Goal: Communication & Community: Answer question/provide support

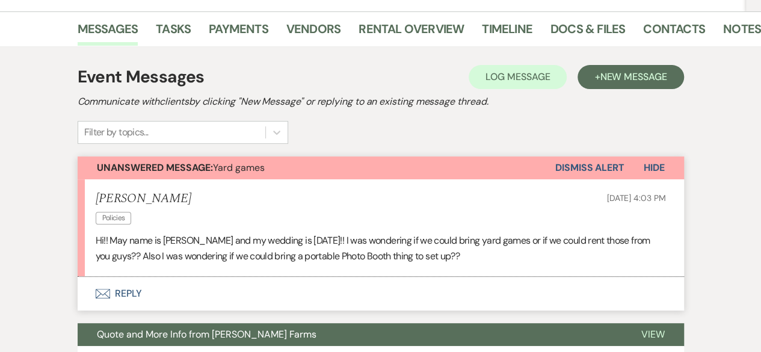
scroll to position [169, 0]
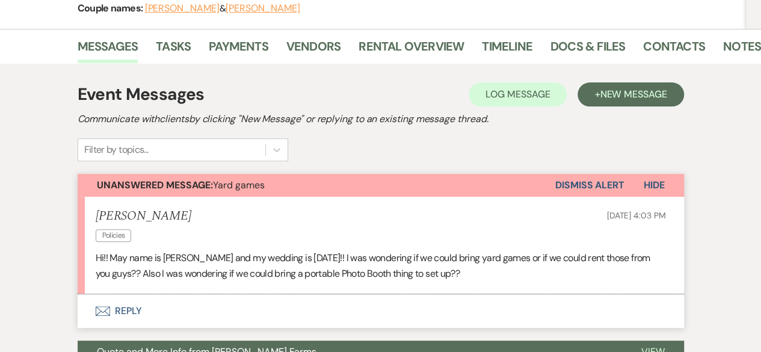
click at [273, 315] on button "Envelope Reply" at bounding box center [381, 311] width 606 height 34
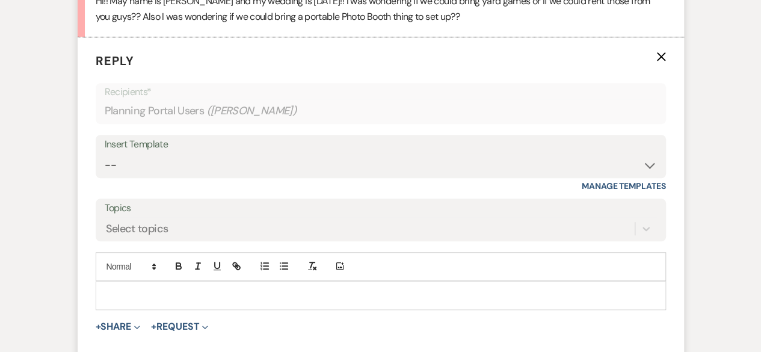
scroll to position [470, 0]
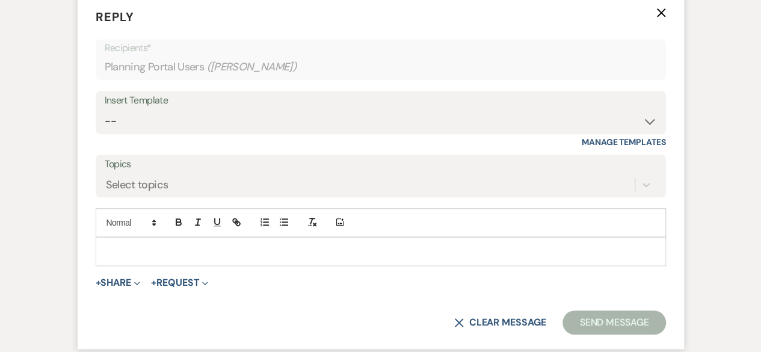
click at [187, 252] on p at bounding box center [380, 251] width 551 height 13
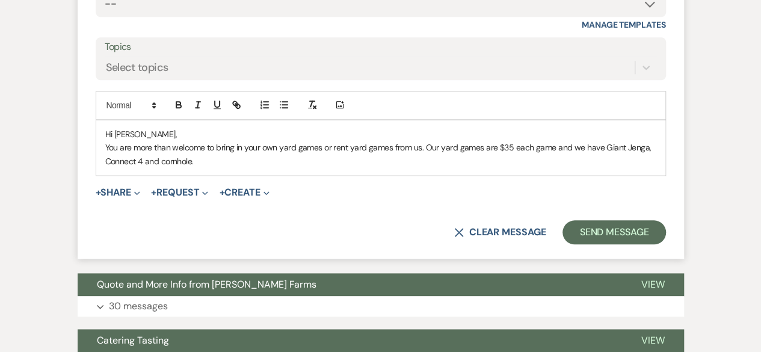
scroll to position [590, 0]
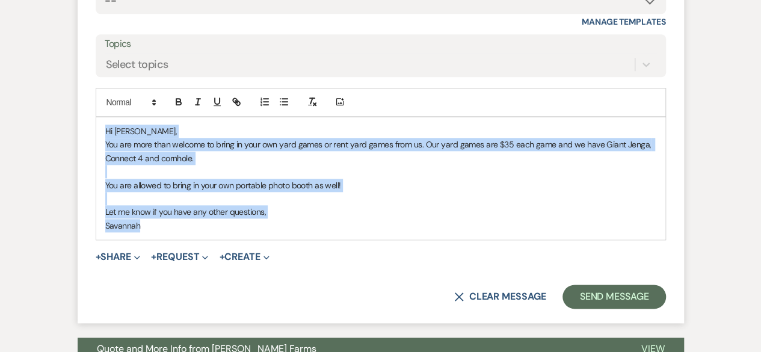
drag, startPoint x: 140, startPoint y: 226, endPoint x: 101, endPoint y: 134, distance: 100.0
click at [103, 131] on div "Hi Nadya, You are more than welcome to bring in your own yard games or rent yar…" at bounding box center [380, 178] width 569 height 122
copy div "Hi Nadya, You are more than welcome to bring in your own yard games or rent yar…"
click at [521, 219] on p "Savannah" at bounding box center [380, 225] width 551 height 13
click at [387, 196] on p at bounding box center [380, 198] width 551 height 13
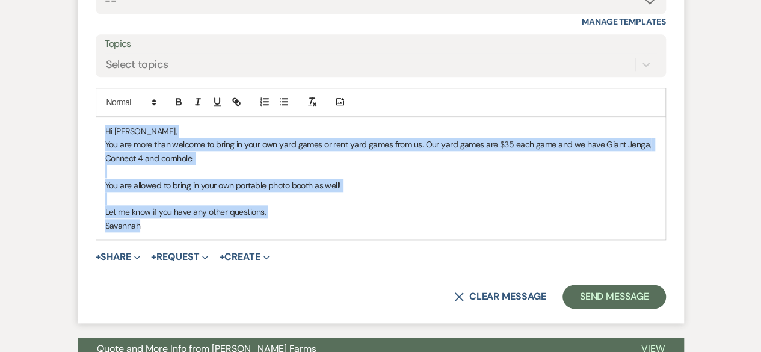
click at [486, 206] on p "Let me know if you have any other questions," at bounding box center [380, 211] width 551 height 13
click at [474, 150] on p "You are more than welcome to bring in your own yard games or rent yard games fr…" at bounding box center [380, 151] width 551 height 27
drag, startPoint x: 475, startPoint y: 143, endPoint x: 384, endPoint y: 146, distance: 90.9
click at [472, 143] on p "You are more than welcome to bring in your own yard games or rent yard games fr…" at bounding box center [380, 151] width 551 height 27
drag, startPoint x: 373, startPoint y: 150, endPoint x: 353, endPoint y: 152, distance: 19.9
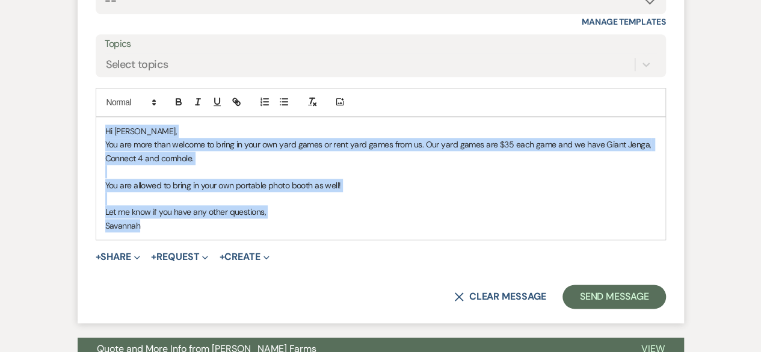
click at [363, 152] on p "You are more than welcome to bring in your own yard games or rent yard games fr…" at bounding box center [380, 151] width 551 height 27
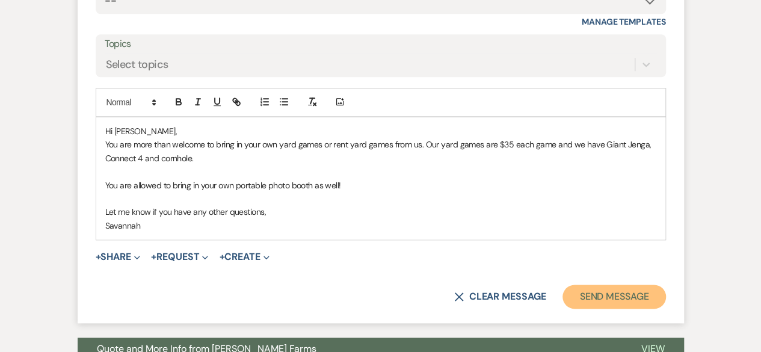
click at [627, 298] on button "Send Message" at bounding box center [614, 297] width 103 height 24
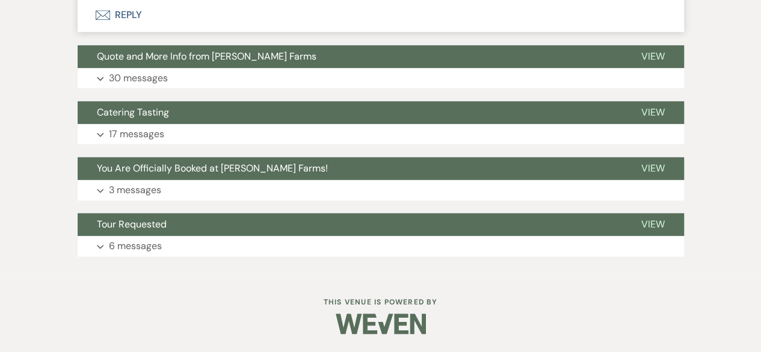
scroll to position [641, 0]
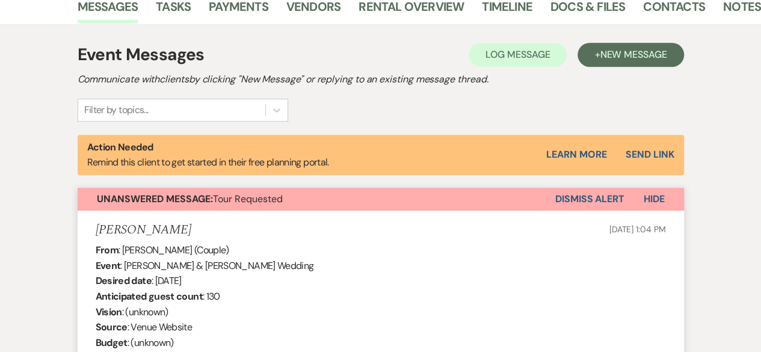
scroll to position [196, 0]
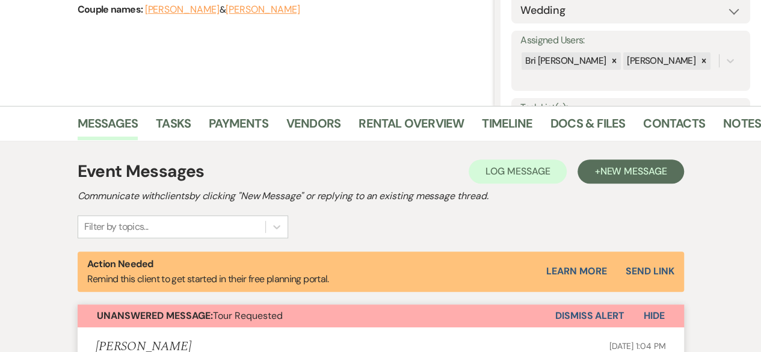
click at [600, 313] on button "Dismiss Alert" at bounding box center [589, 315] width 69 height 23
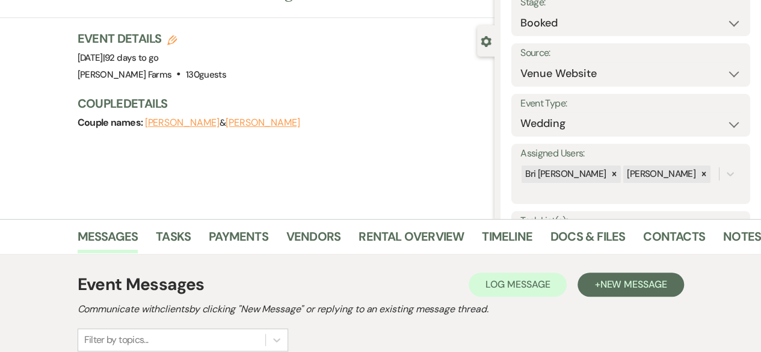
scroll to position [0, 0]
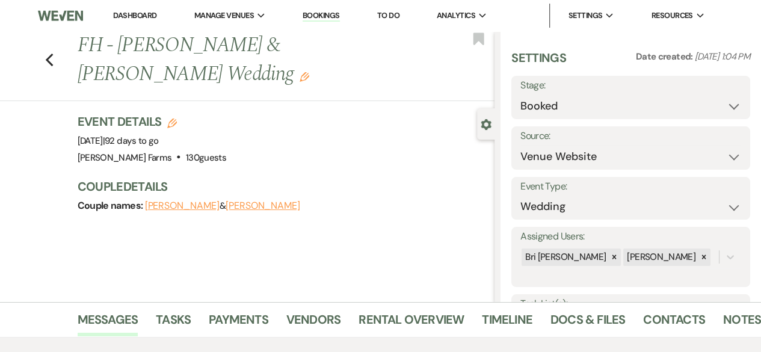
click at [54, 56] on icon "Previous" at bounding box center [49, 60] width 9 height 14
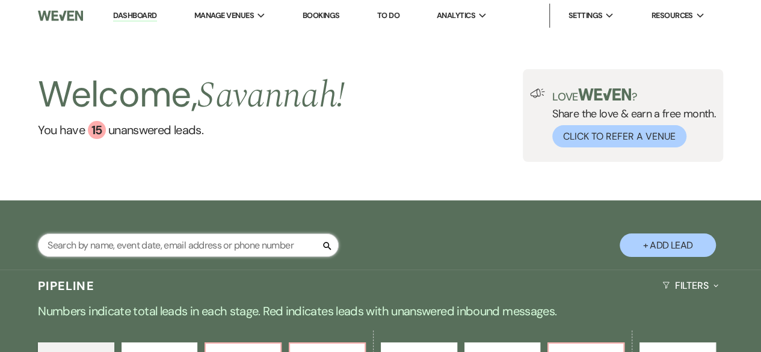
click at [239, 249] on input "text" at bounding box center [188, 244] width 301 height 23
type input "mor"
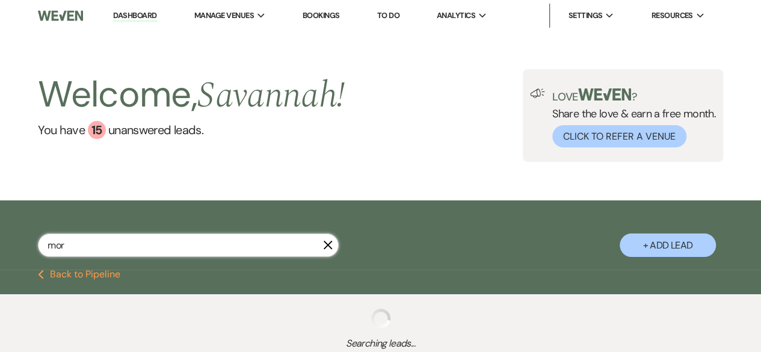
select select "4"
select select "8"
select select "5"
select select "8"
select select "5"
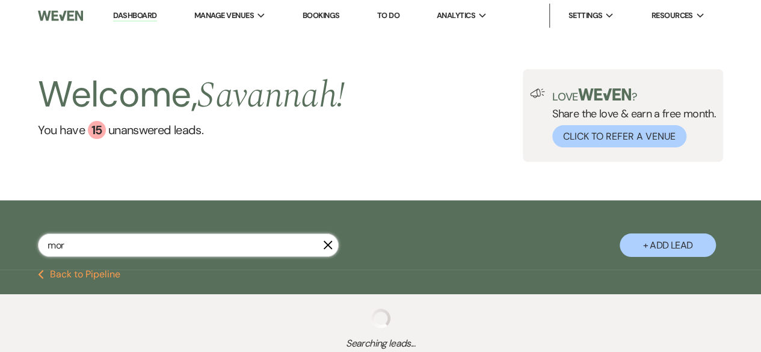
select select "8"
select select "5"
select select "8"
select select "10"
select select "8"
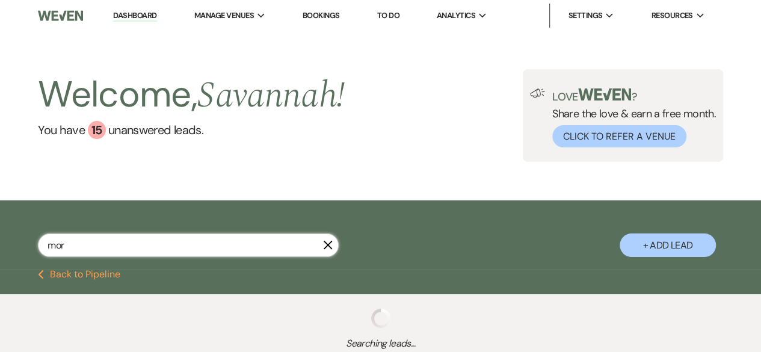
select select "5"
select select "8"
select select "5"
select select "8"
select select "6"
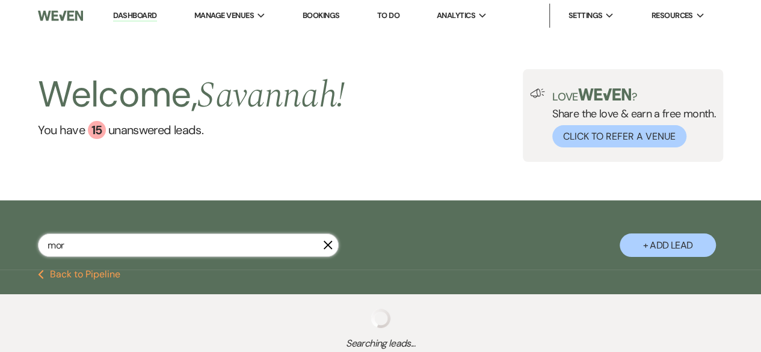
select select "8"
select select "6"
select select "8"
select select "5"
select select "8"
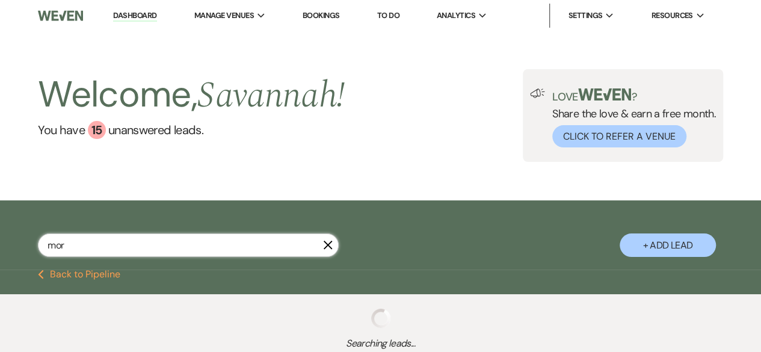
select select "5"
select select "8"
select select "5"
select select "8"
select select "5"
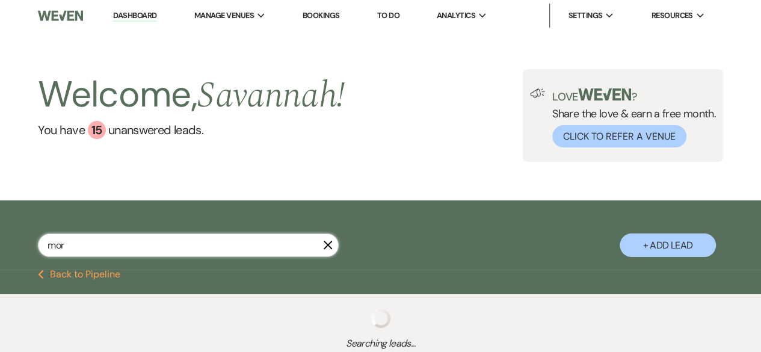
select select "8"
select select "5"
select select "8"
select select "1"
select select "8"
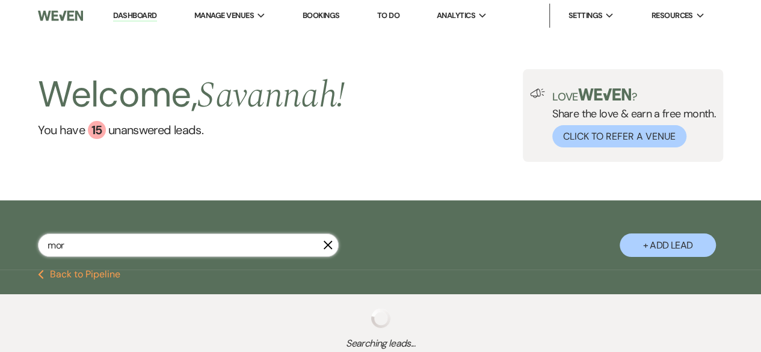
select select "5"
select select "8"
select select "5"
select select "8"
select select "6"
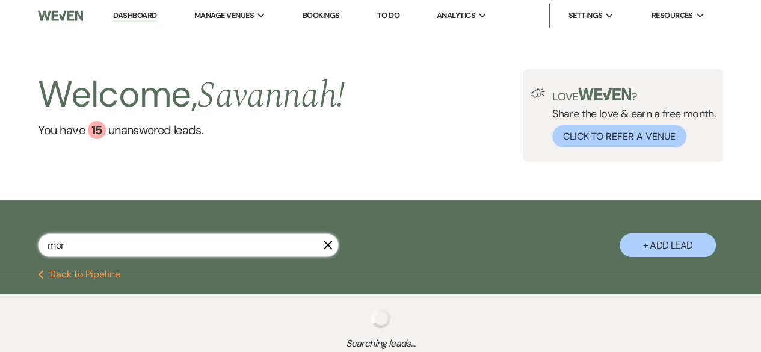
select select "8"
select select "5"
select select "8"
select select "5"
select select "8"
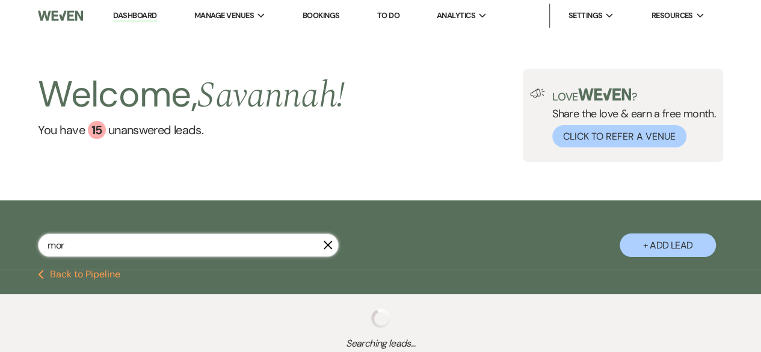
select select "11"
select select "8"
select select "5"
select select "8"
select select "4"
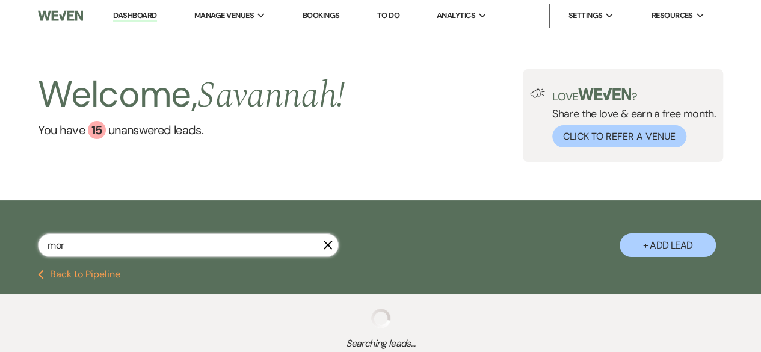
select select "8"
select select "5"
select select "8"
select select "5"
select select "8"
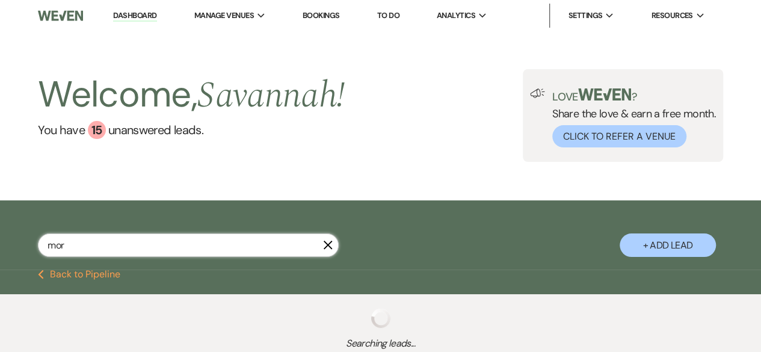
select select "5"
select select "8"
select select "5"
select select "8"
select select "5"
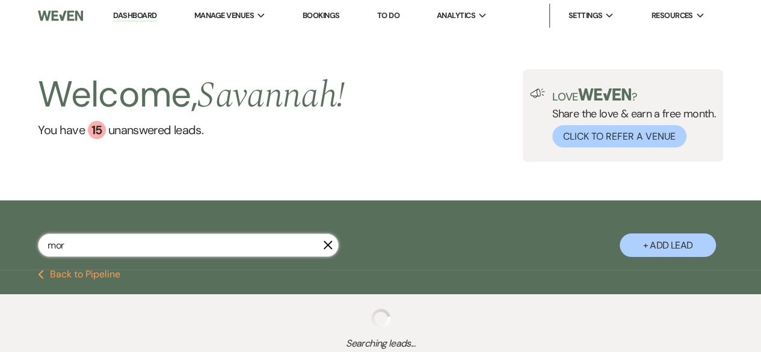
select select "8"
select select "5"
select select "8"
select select "6"
select select "8"
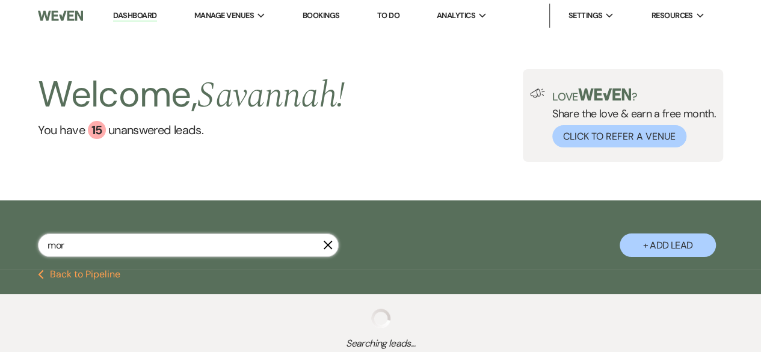
select select "5"
select select "8"
select select "5"
select select "8"
select select "1"
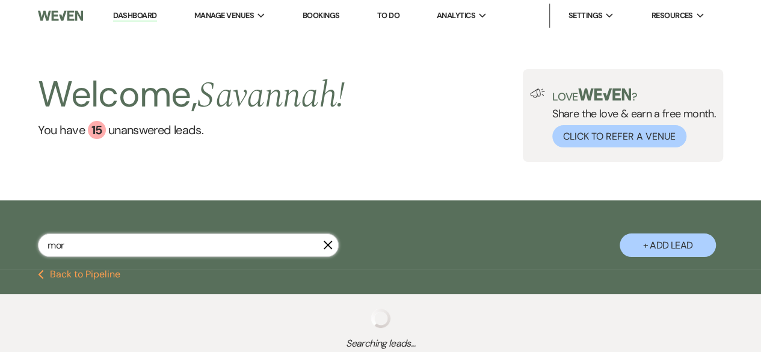
select select "8"
select select "6"
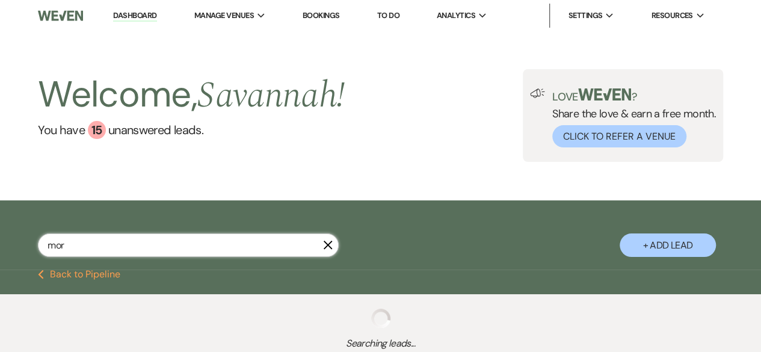
select select "8"
select select "6"
select select "8"
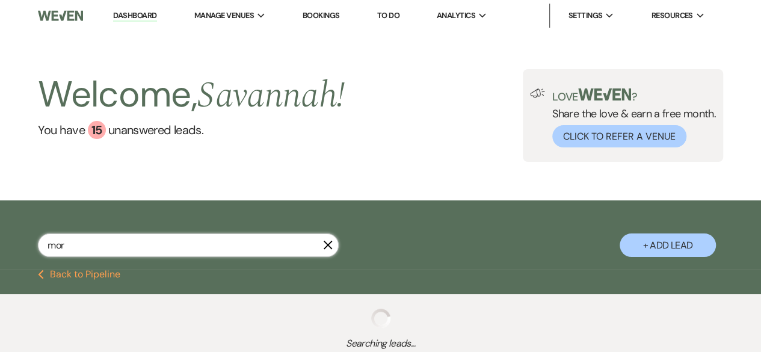
select select "1"
select select "8"
select select "1"
select select "8"
select select "1"
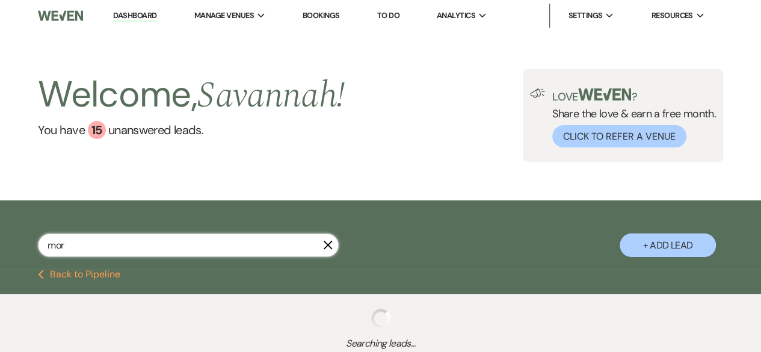
select select "8"
select select "6"
select select "8"
select select "5"
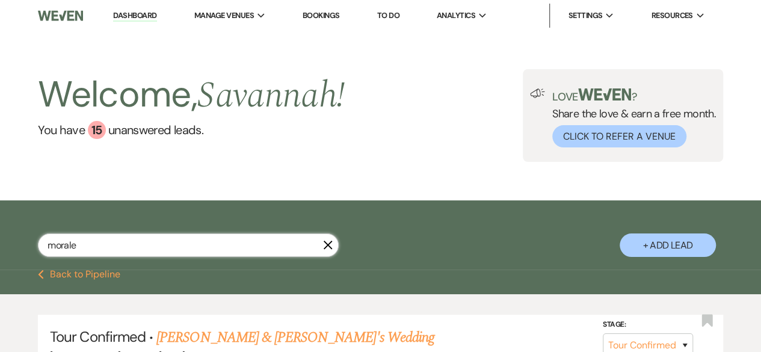
type input "morales"
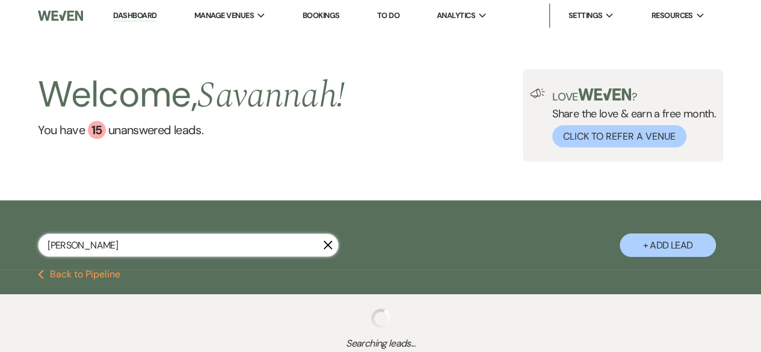
select select "8"
select select "5"
select select "8"
select select "5"
select select "8"
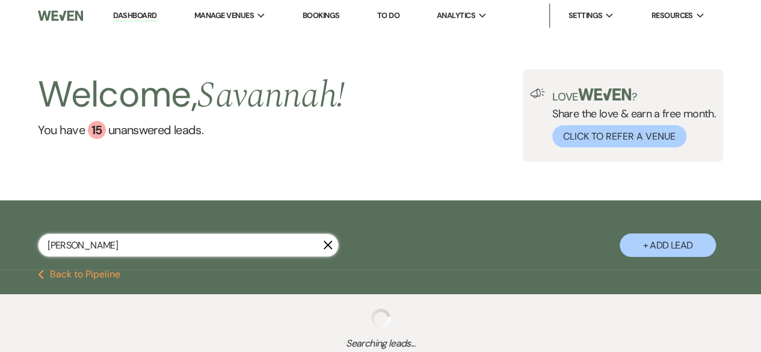
select select "5"
select select "8"
select select "5"
select select "8"
select select "5"
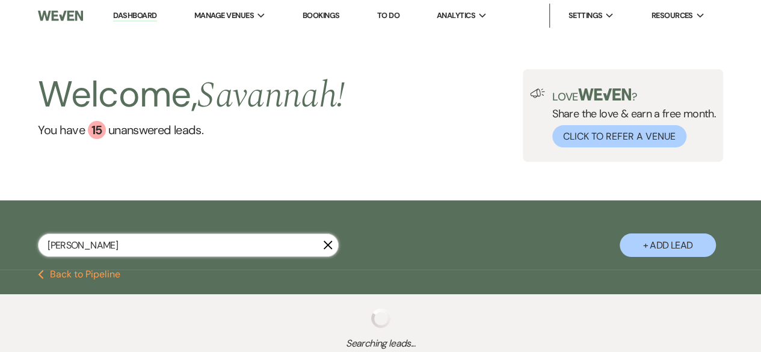
select select "8"
select select "5"
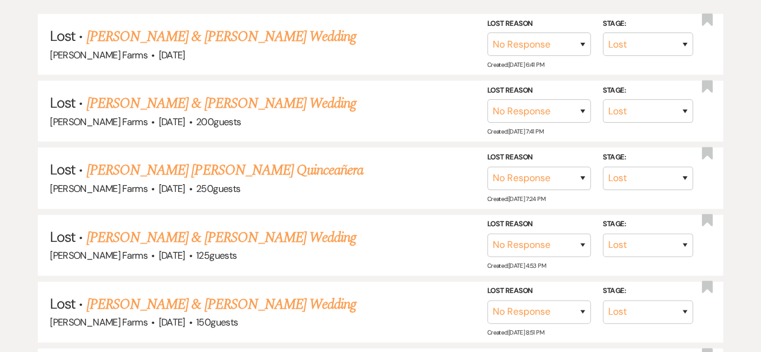
scroll to position [421, 0]
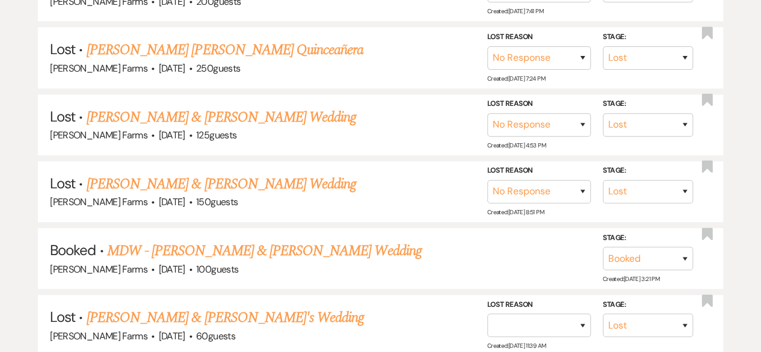
type input "morales"
click at [363, 254] on link "MDW - Noah Koehler & Shaylen Morales's Wedding" at bounding box center [264, 251] width 315 height 22
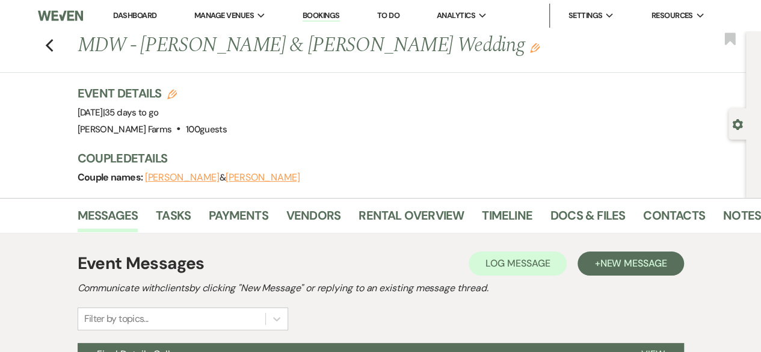
click at [53, 49] on use "button" at bounding box center [49, 45] width 8 height 13
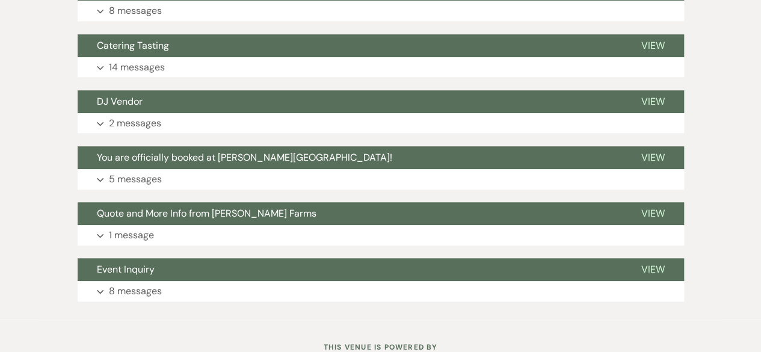
select select "8"
select select "5"
select select "8"
select select "5"
select select "8"
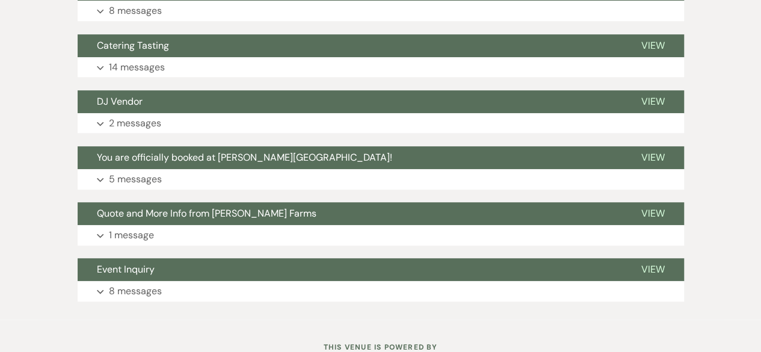
select select "5"
select select "8"
select select "5"
select select "8"
select select "5"
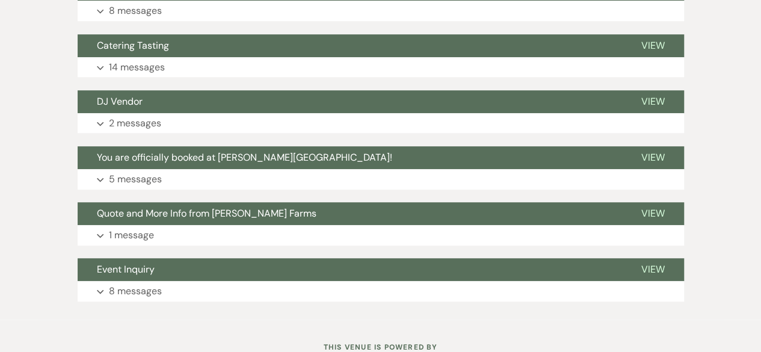
select select "8"
select select "5"
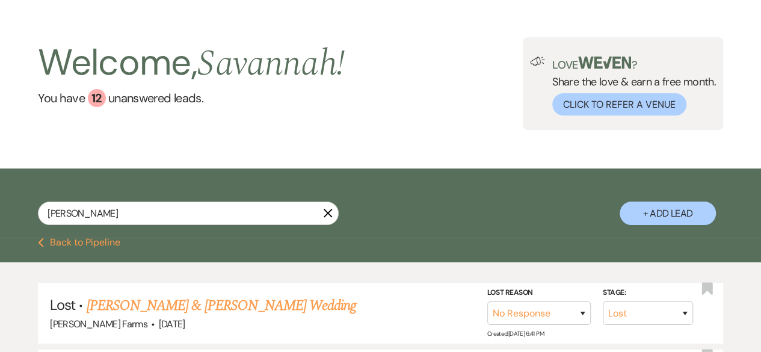
scroll to position [0, 0]
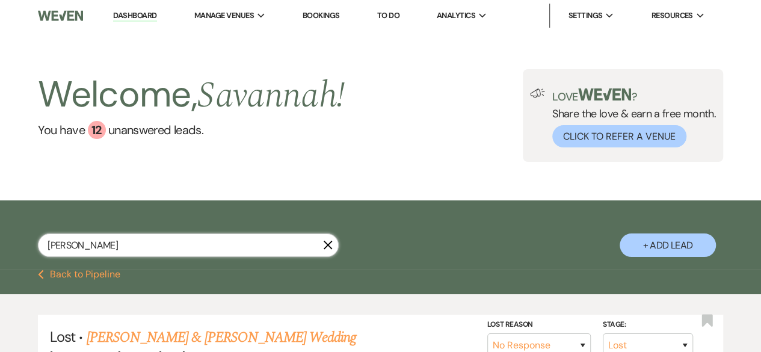
click at [224, 251] on input "morales" at bounding box center [188, 244] width 301 height 23
click at [223, 247] on input "morales" at bounding box center [188, 244] width 301 height 23
type input "albers"
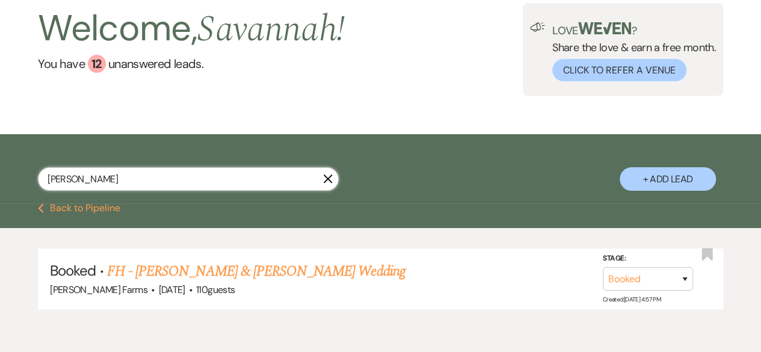
scroll to position [120, 0]
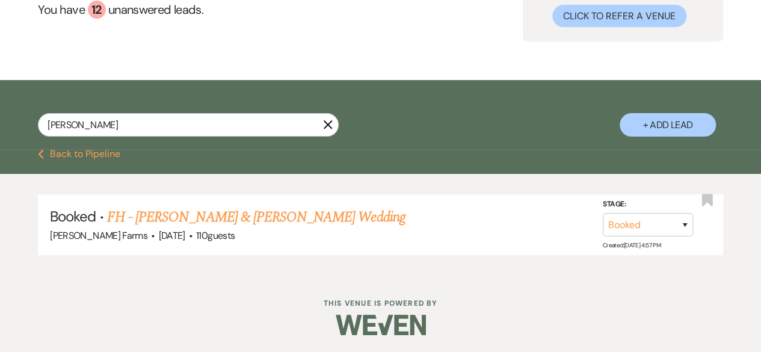
click at [275, 215] on link "FH - Mikayla Albers & Christian Gabaldon's Wedding" at bounding box center [256, 217] width 298 height 22
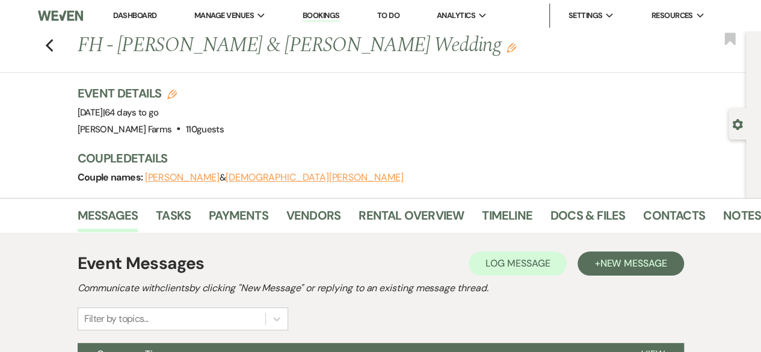
click at [49, 48] on div "Previous FH - Mikayla Albers & Christian Gabaldon's Wedding Edit Bookmark" at bounding box center [370, 52] width 752 height 42
click at [52, 48] on use "button" at bounding box center [49, 45] width 8 height 13
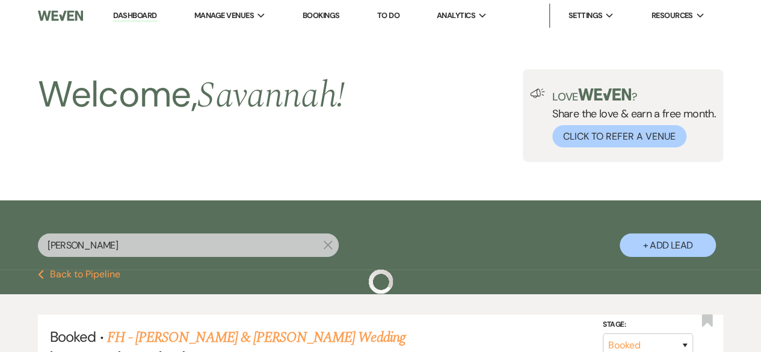
scroll to position [120, 0]
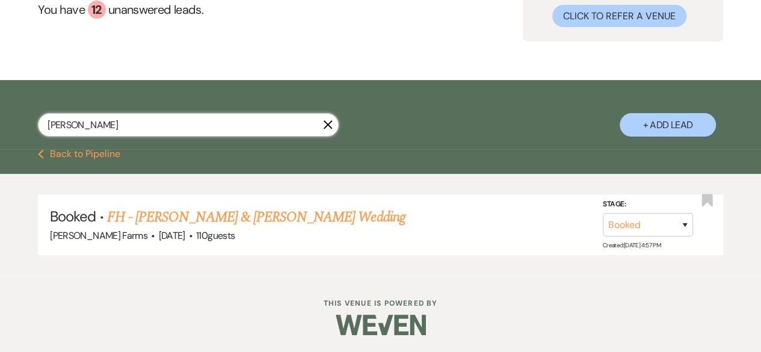
click at [247, 127] on input "albers" at bounding box center [188, 124] width 301 height 23
type input "garcia"
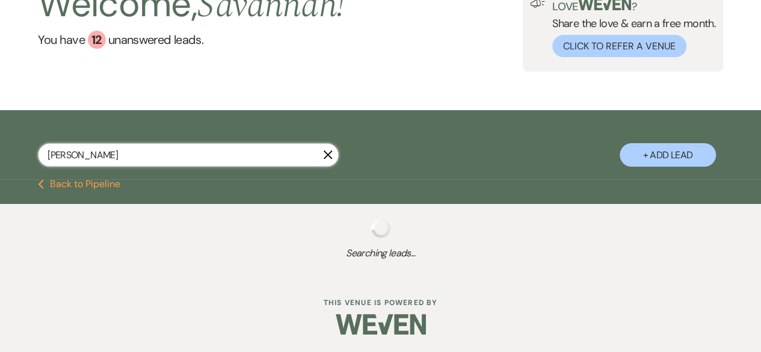
select select "8"
select select "5"
select select "8"
select select "5"
select select "8"
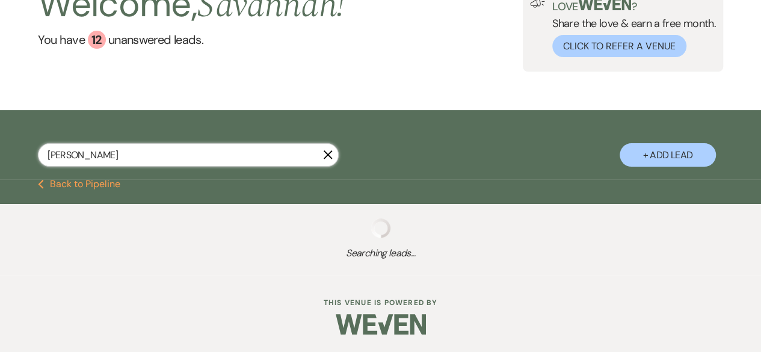
select select "5"
select select "8"
select select "5"
select select "8"
select select "1"
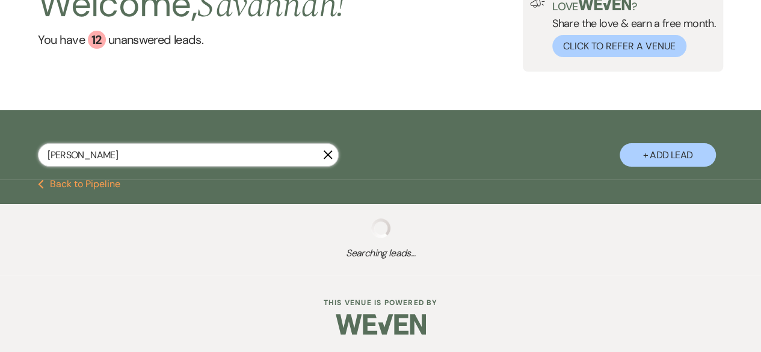
select select "8"
select select "6"
select select "8"
select select "5"
select select "8"
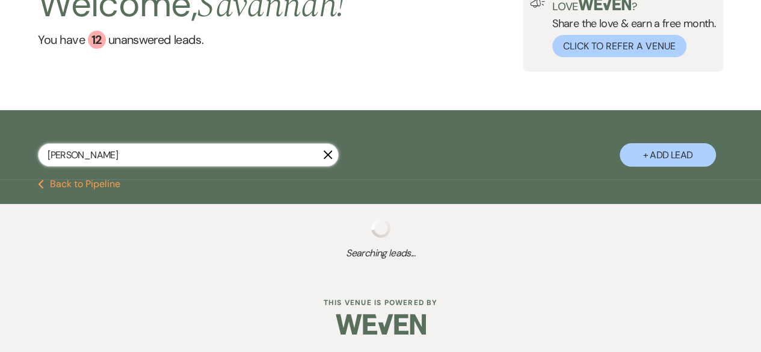
select select "5"
select select "8"
select select "5"
select select "8"
select select "5"
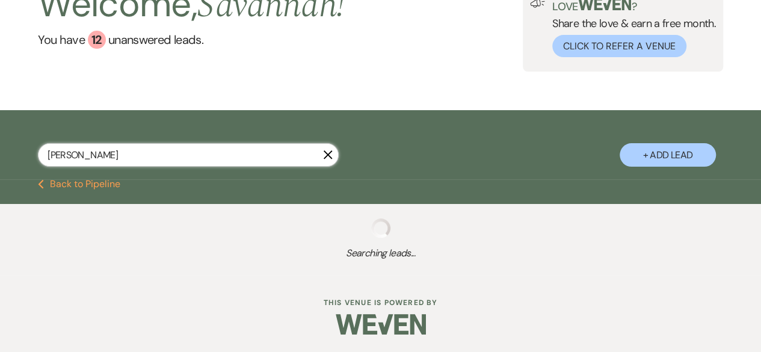
select select "8"
select select "11"
select select "8"
select select "5"
select select "8"
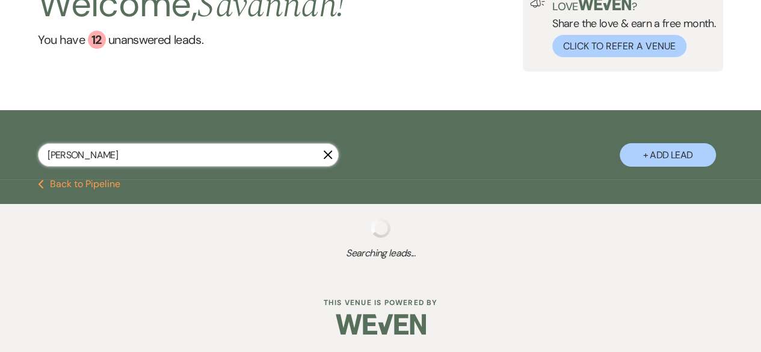
select select "5"
select select "8"
select select "5"
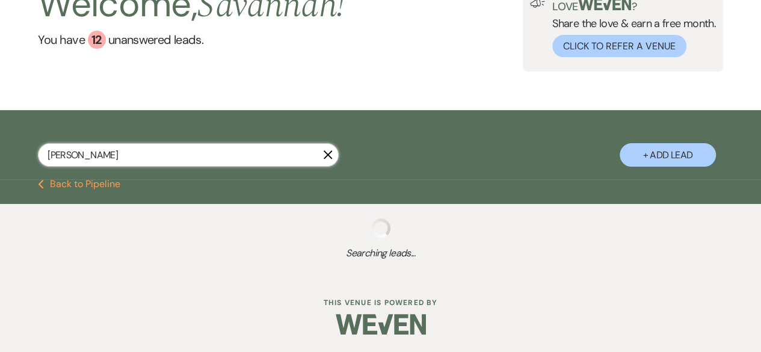
select select "8"
select select "5"
select select "8"
select select "5"
select select "8"
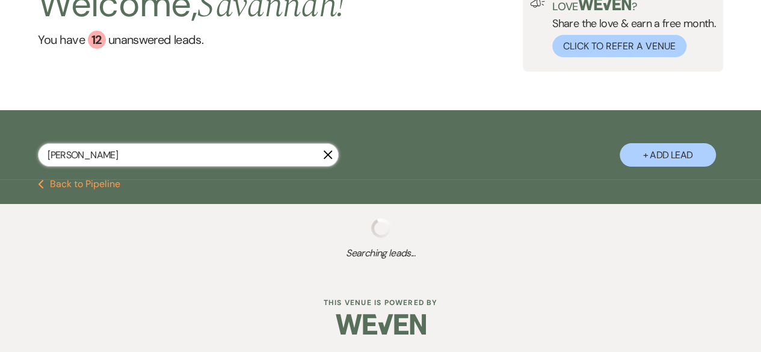
select select "5"
select select "8"
select select "5"
select select "8"
select select "5"
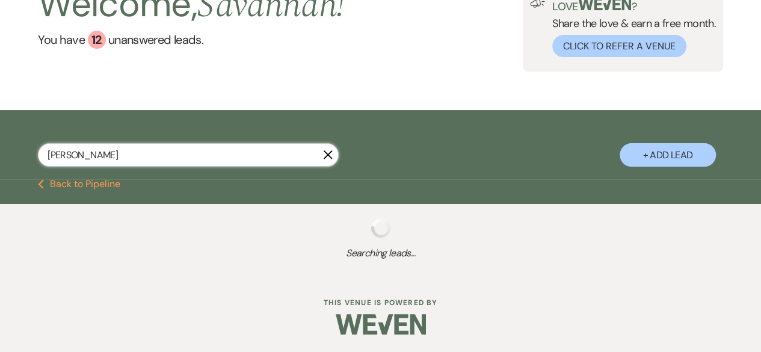
select select "8"
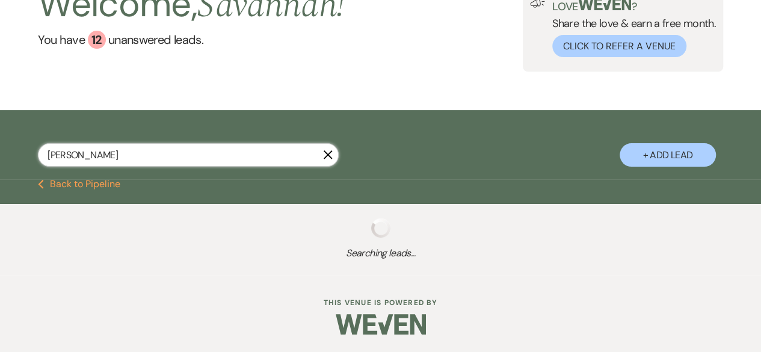
select select "1"
select select "8"
select select "1"
select select "8"
select select "7"
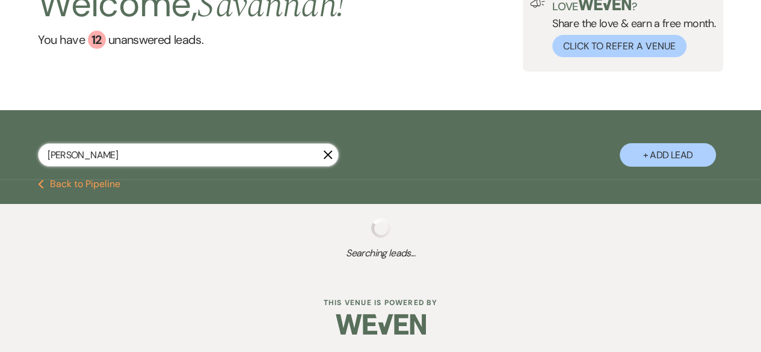
select select "8"
select select "1"
select select "8"
select select "5"
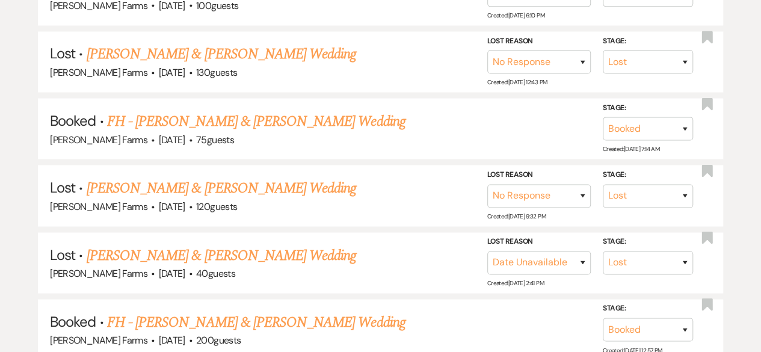
scroll to position [1023, 0]
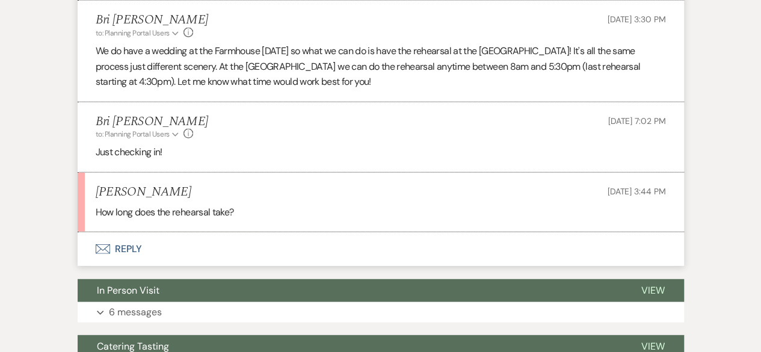
scroll to position [1493, 0]
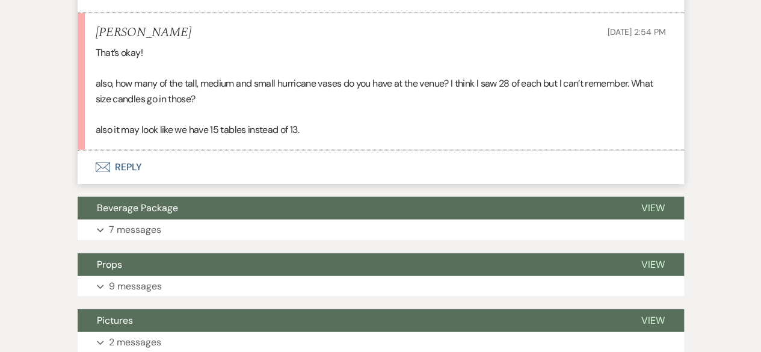
scroll to position [1627, 0]
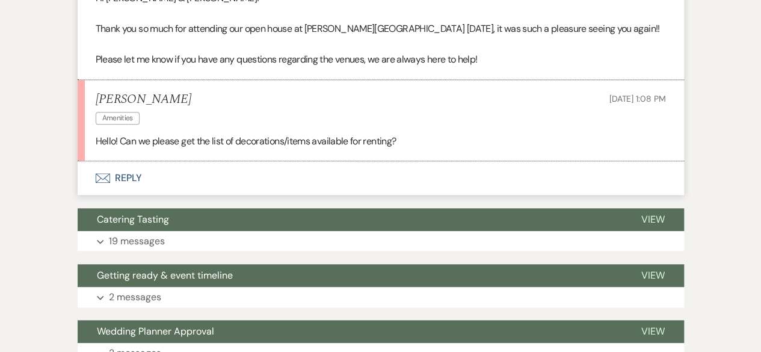
scroll to position [421, 0]
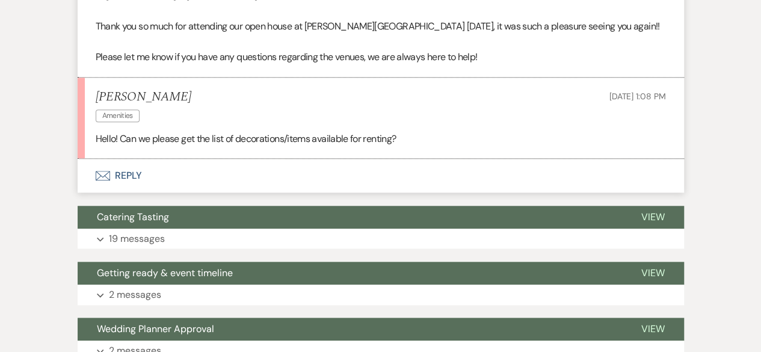
click at [170, 182] on button "Envelope Reply" at bounding box center [381, 176] width 606 height 34
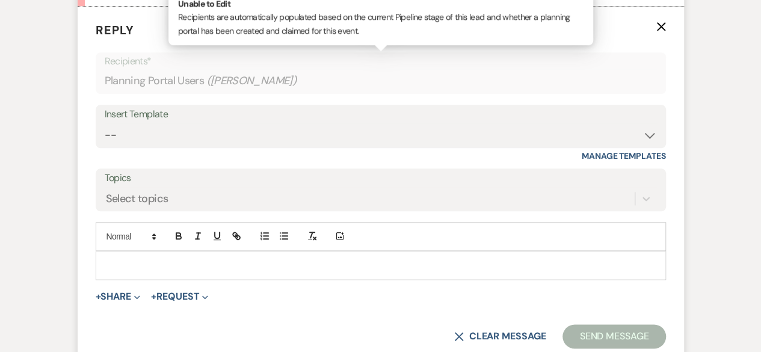
scroll to position [662, 0]
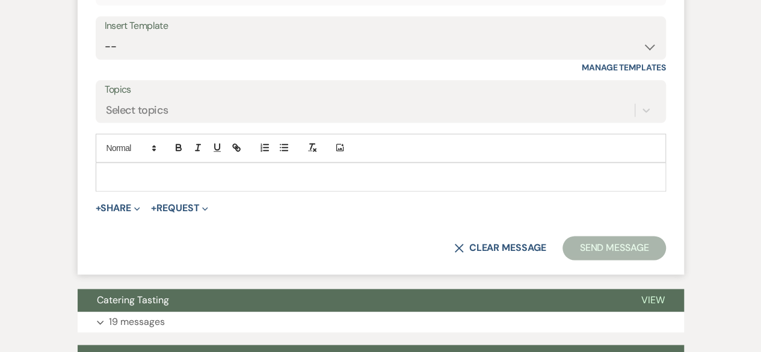
click at [229, 184] on div at bounding box center [380, 177] width 569 height 28
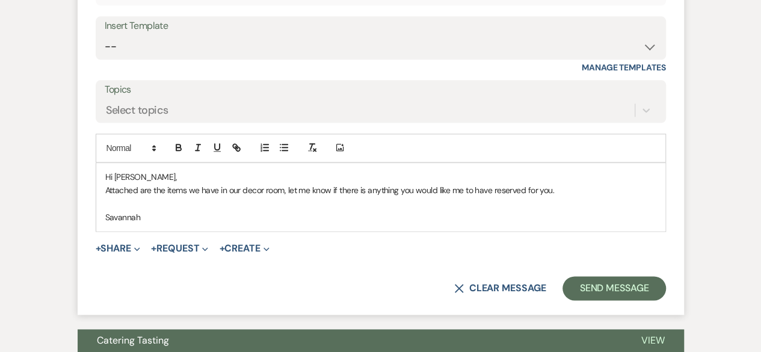
click at [138, 252] on span "Expand" at bounding box center [135, 248] width 9 height 13
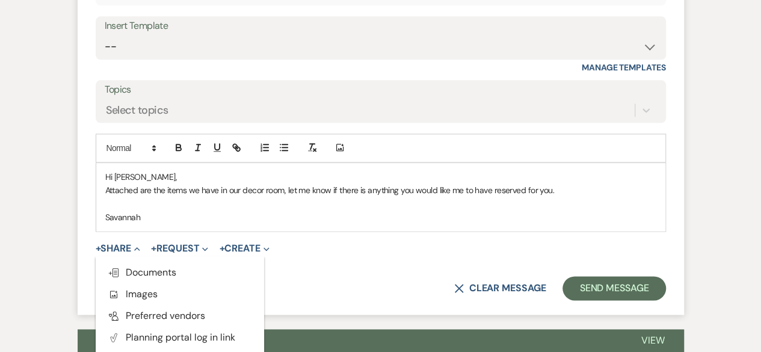
click at [323, 211] on p "Savannah" at bounding box center [380, 217] width 551 height 13
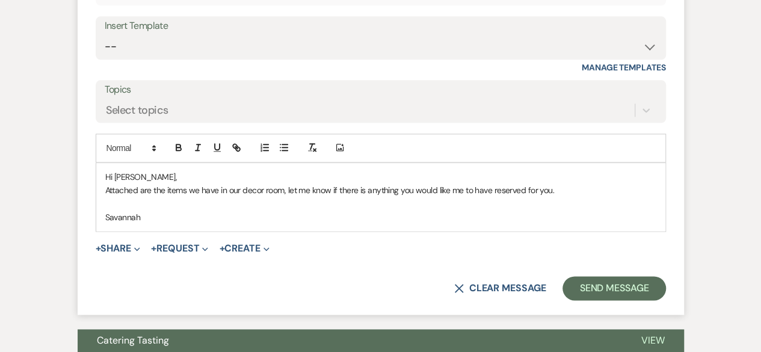
click at [137, 247] on icon "Expand" at bounding box center [137, 249] width 6 height 6
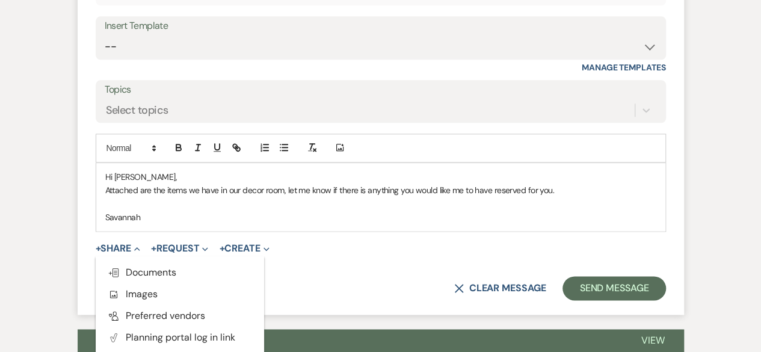
click at [182, 271] on button "Doc Upload Documents" at bounding box center [180, 273] width 168 height 22
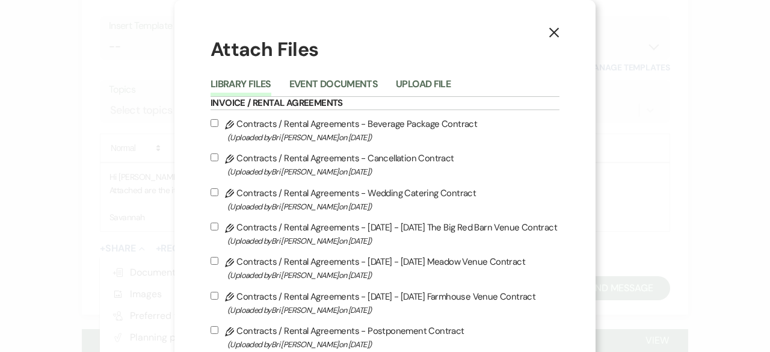
click at [442, 79] on button "Upload File" at bounding box center [423, 87] width 55 height 17
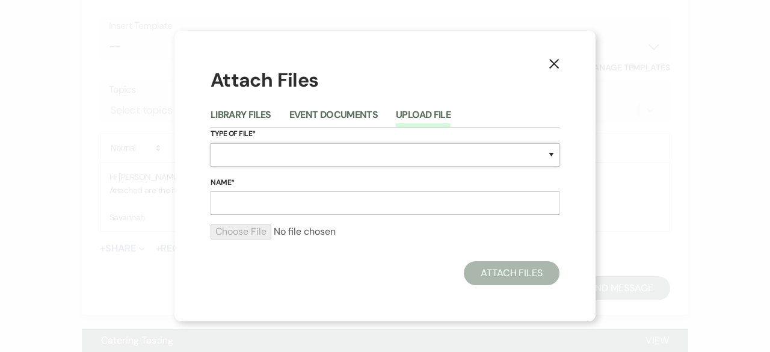
click at [331, 164] on select "Special Event Insurance Vendor Certificate of Insurance Contracts / Rental Agre…" at bounding box center [385, 154] width 349 height 23
select select "0"
click at [211, 143] on select "Special Event Insurance Vendor Certificate of Insurance Contracts / Rental Agre…" at bounding box center [385, 154] width 349 height 23
click at [298, 199] on input "Name*" at bounding box center [385, 202] width 349 height 23
type input "Inventory Sheet"
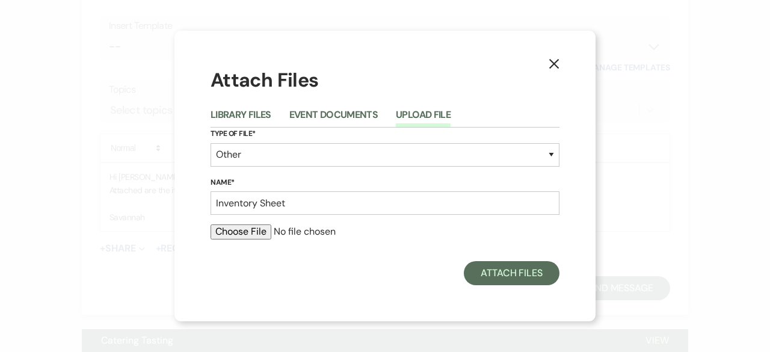
click at [260, 226] on input "file" at bounding box center [385, 231] width 349 height 14
type input "C:\fakepath\Farmhouse Decor Inventory.pdf"
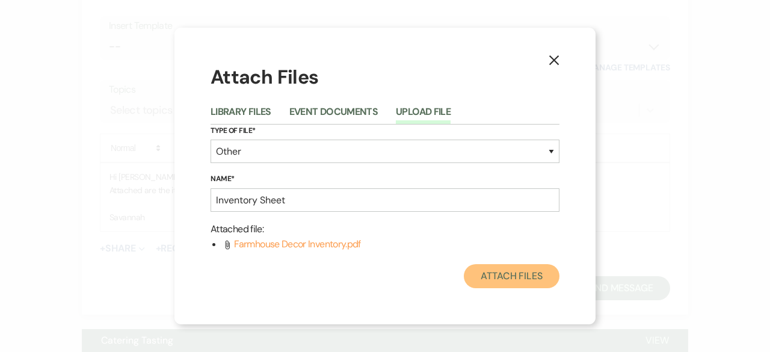
click at [522, 281] on button "Attach Files" at bounding box center [512, 276] width 96 height 24
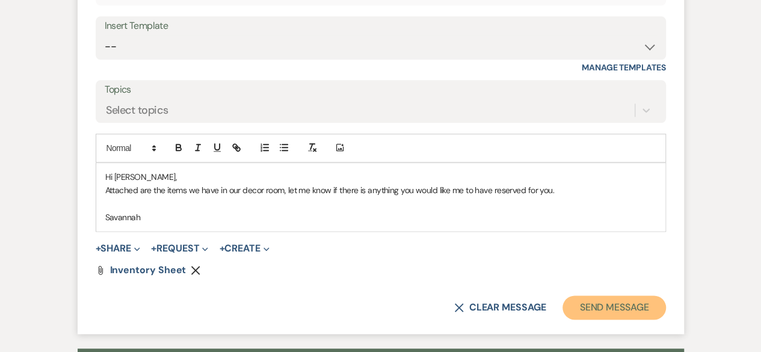
click at [626, 307] on button "Send Message" at bounding box center [614, 307] width 103 height 24
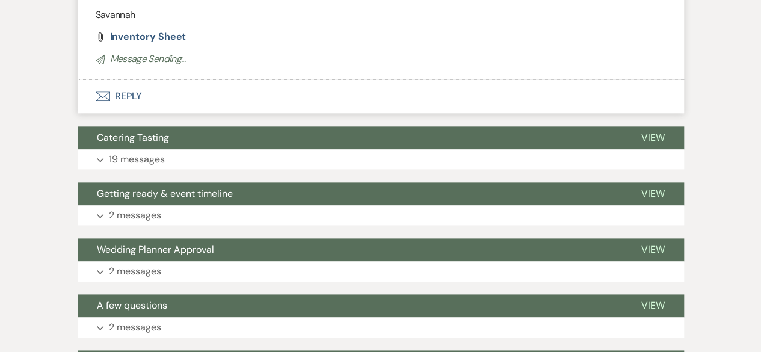
scroll to position [823, 0]
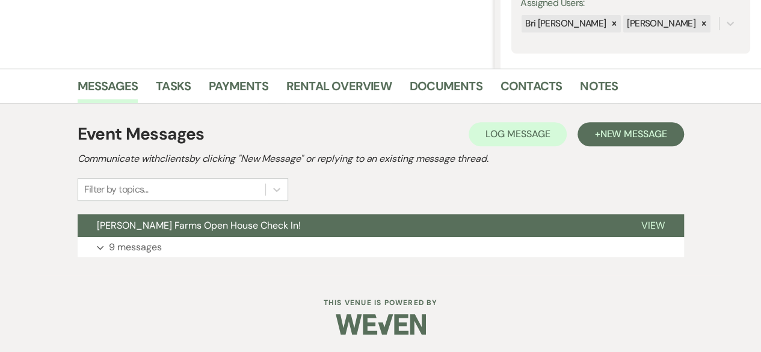
click at [232, 245] on button "Expand 9 messages" at bounding box center [381, 247] width 606 height 20
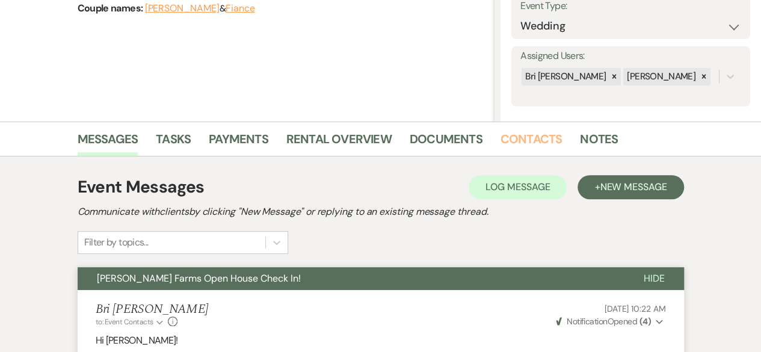
click at [505, 143] on link "Contacts" at bounding box center [532, 142] width 62 height 26
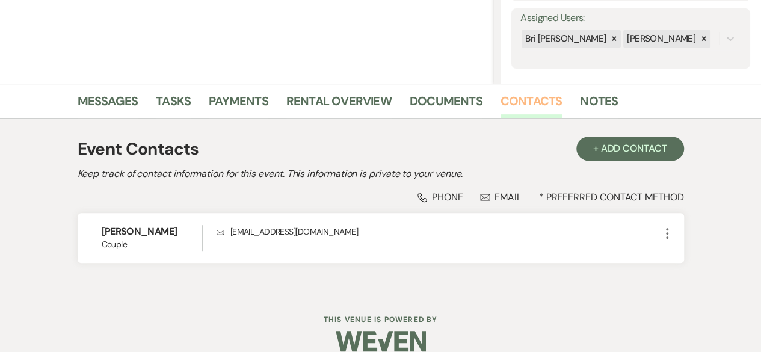
scroll to position [235, 0]
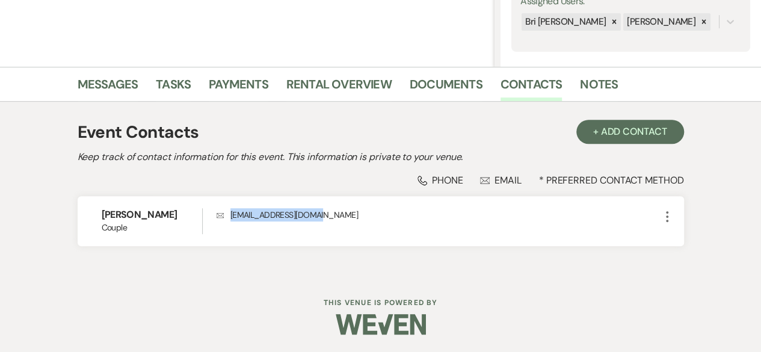
drag, startPoint x: 231, startPoint y: 214, endPoint x: 321, endPoint y: 218, distance: 90.3
click at [321, 218] on p "Envelope tofusoup101@yahoo.com" at bounding box center [438, 214] width 443 height 13
copy p "tofusoup101@yahoo.com"
click at [119, 89] on link "Messages" at bounding box center [108, 88] width 61 height 26
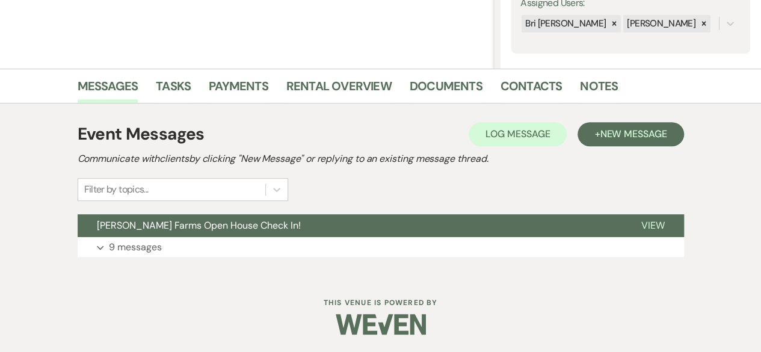
click at [203, 232] on button "Schnepf Farms Open House Check In!" at bounding box center [350, 225] width 544 height 23
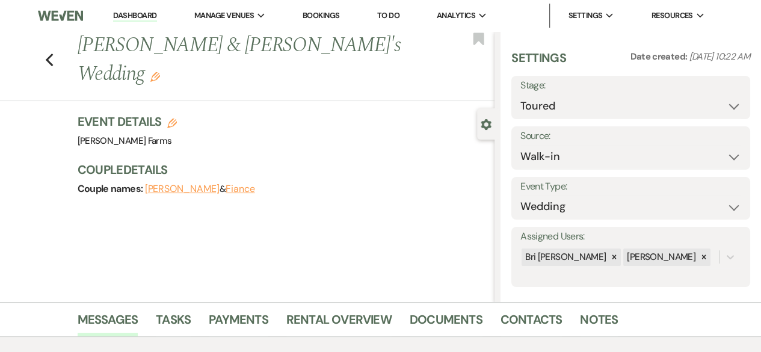
click at [352, 256] on div "Previous Katherine McLaughlin & Fiance's Wedding Edit Bookmark Gear Settings Se…" at bounding box center [247, 166] width 495 height 271
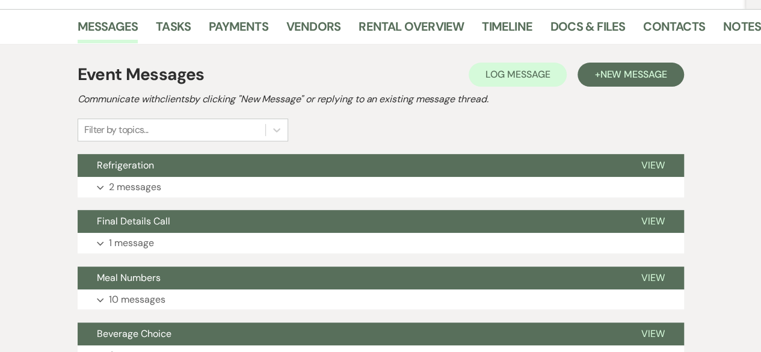
scroll to position [60, 0]
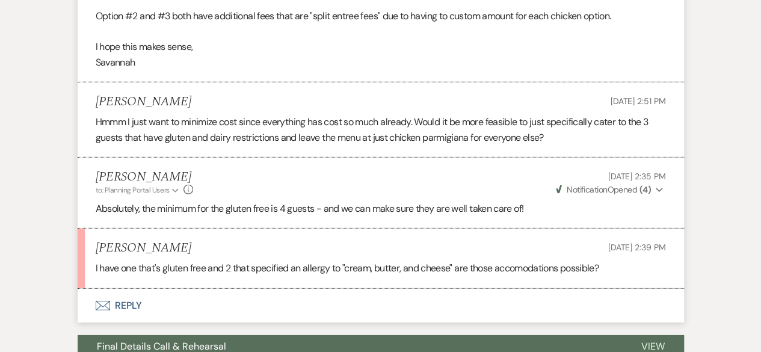
scroll to position [1651, 0]
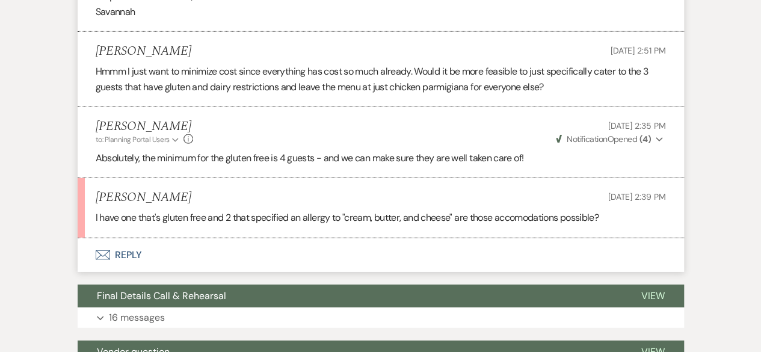
click at [291, 254] on button "Envelope Reply" at bounding box center [381, 255] width 606 height 34
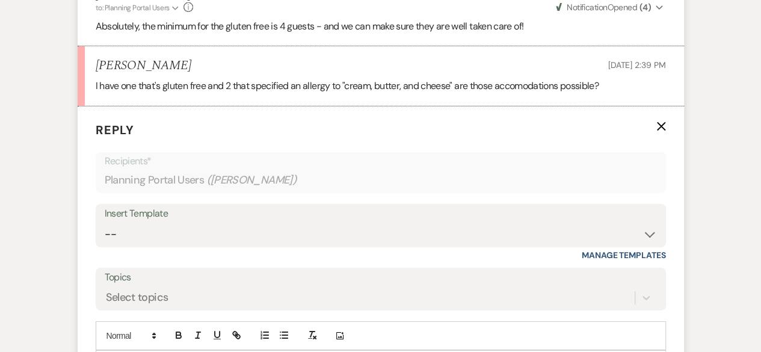
scroll to position [1892, 0]
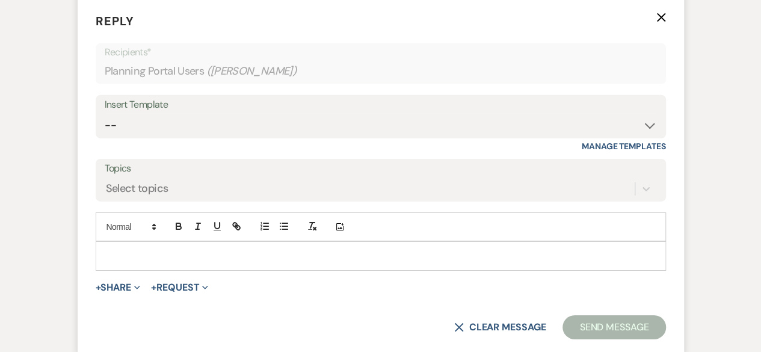
click at [224, 256] on p at bounding box center [380, 255] width 551 height 13
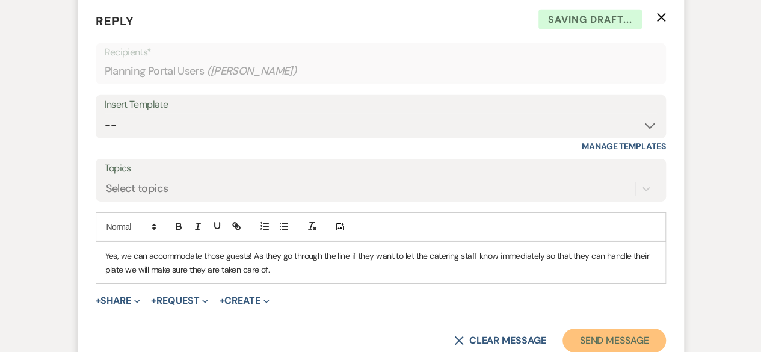
click at [629, 343] on button "Send Message" at bounding box center [614, 340] width 103 height 24
